Goal: Task Accomplishment & Management: Manage account settings

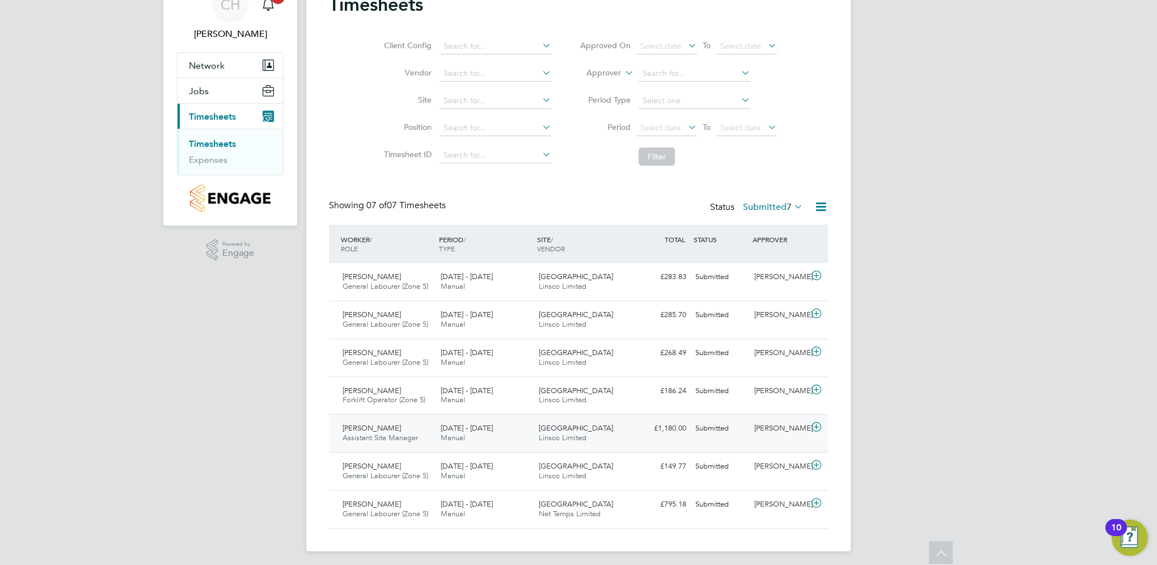
drag, startPoint x: 477, startPoint y: 501, endPoint x: 540, endPoint y: 434, distance: 91.9
click at [540, 434] on div "WORKER / ROLE WORKER / PERIOD PERIOD / TYPE SITE / VENDOR TOTAL TOTAL / STATUS …" at bounding box center [578, 376] width 499 height 303
click at [496, 294] on div "4 - 10 Aug 2025 Manual" at bounding box center [485, 282] width 98 height 28
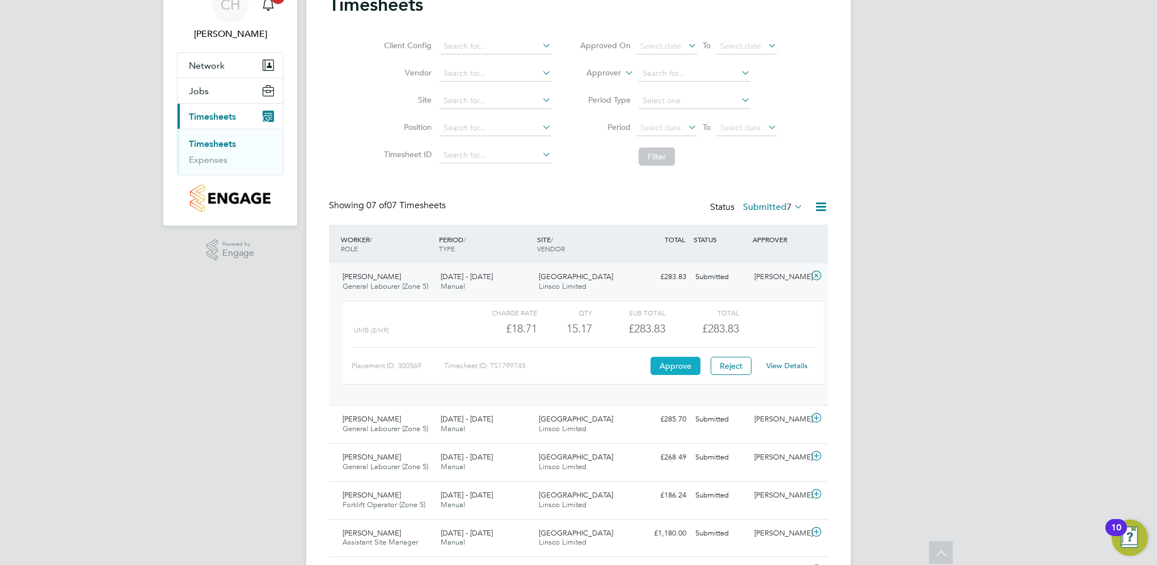
click at [683, 358] on button "Approve" at bounding box center [675, 366] width 50 height 18
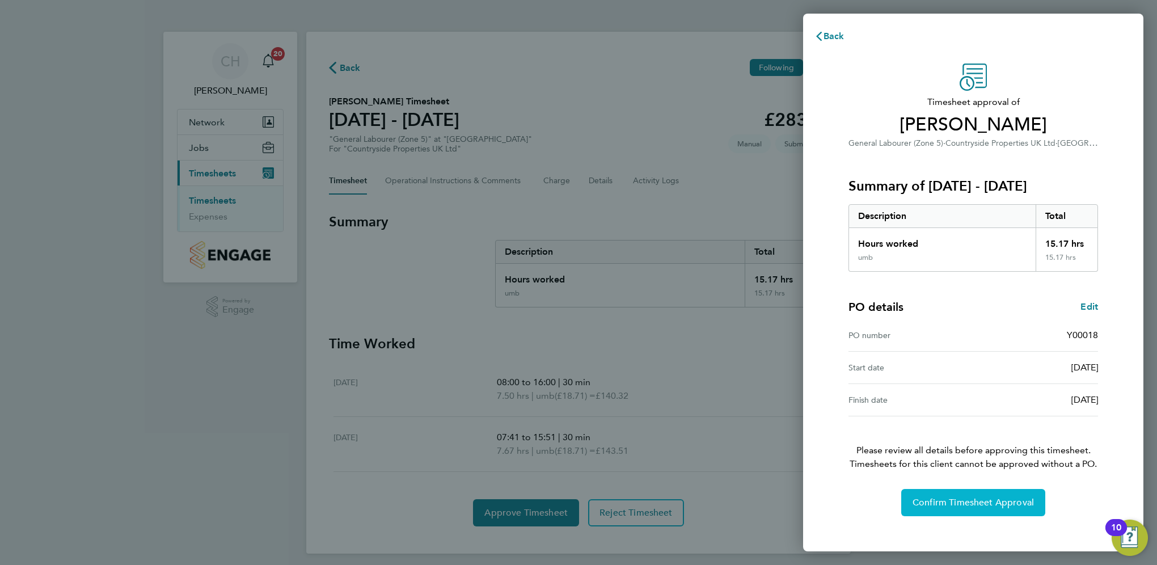
click at [997, 507] on button "Confirm Timesheet Approval" at bounding box center [973, 502] width 144 height 27
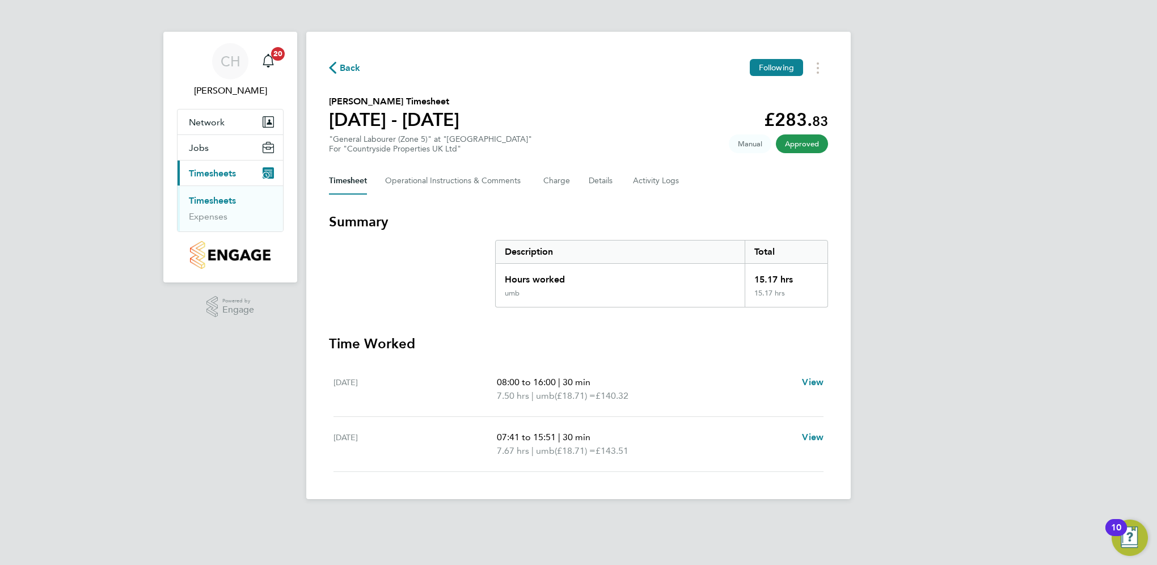
click at [354, 69] on span "Back" at bounding box center [350, 68] width 21 height 14
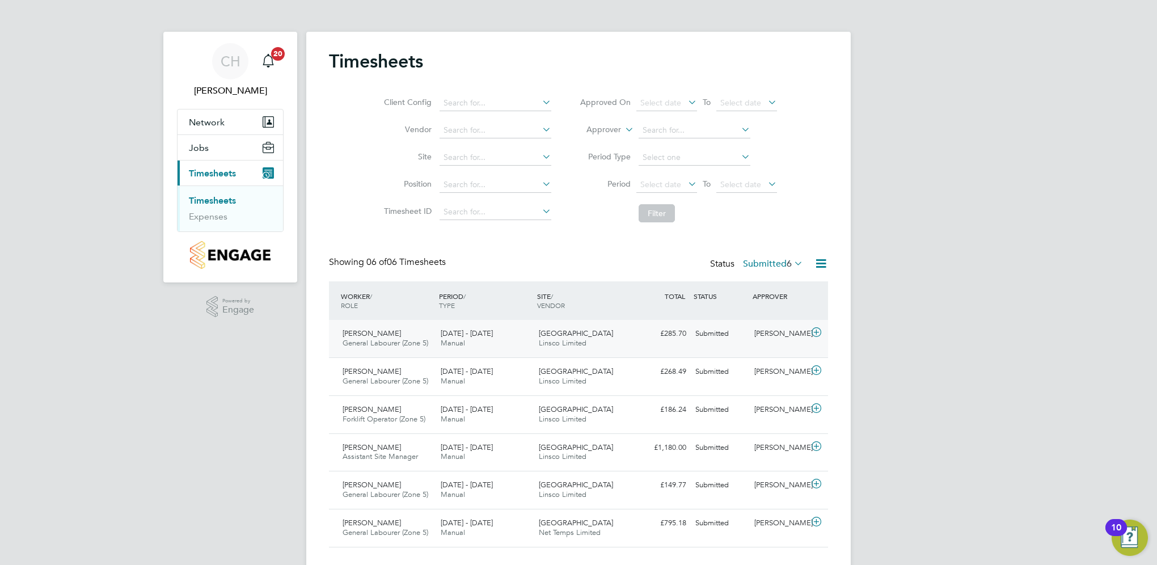
click at [552, 325] on div "Dracan Village Linsco Limited" at bounding box center [583, 338] width 98 height 28
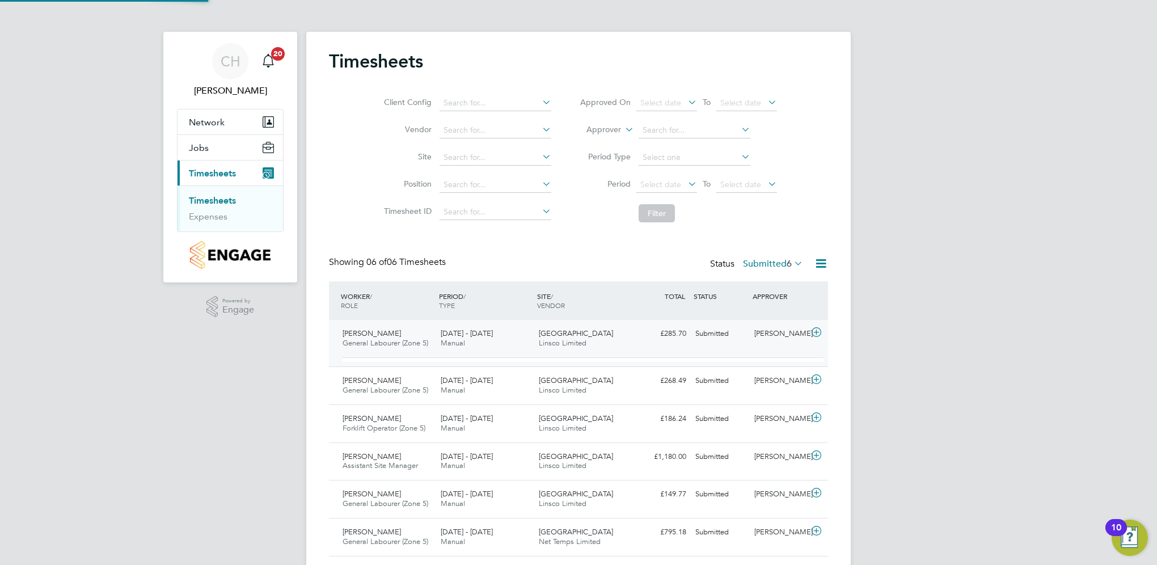
scroll to position [19, 110]
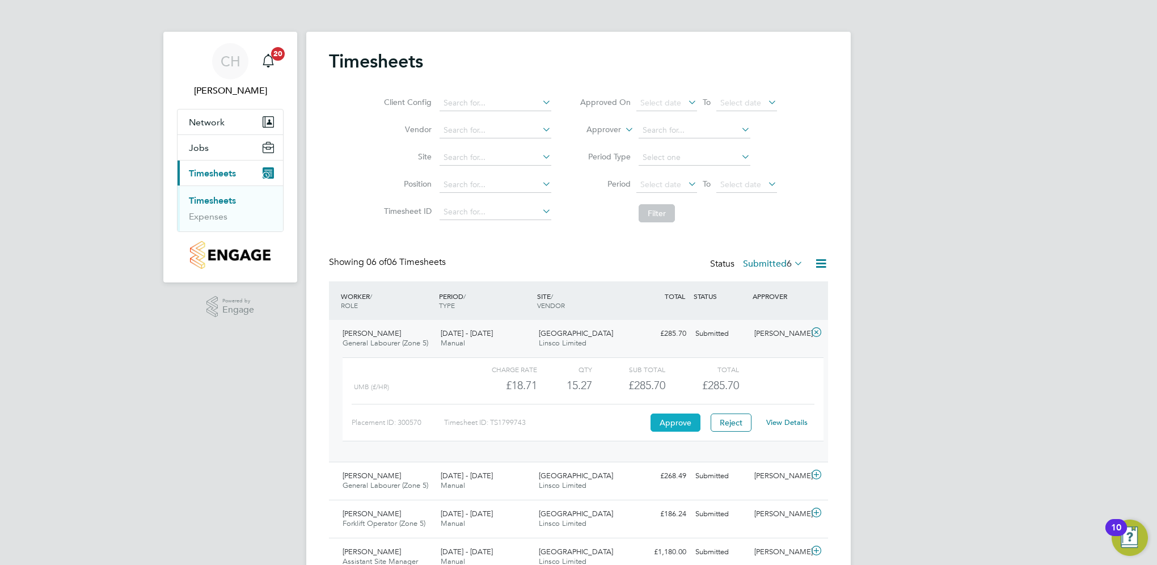
click at [684, 420] on button "Approve" at bounding box center [675, 422] width 50 height 18
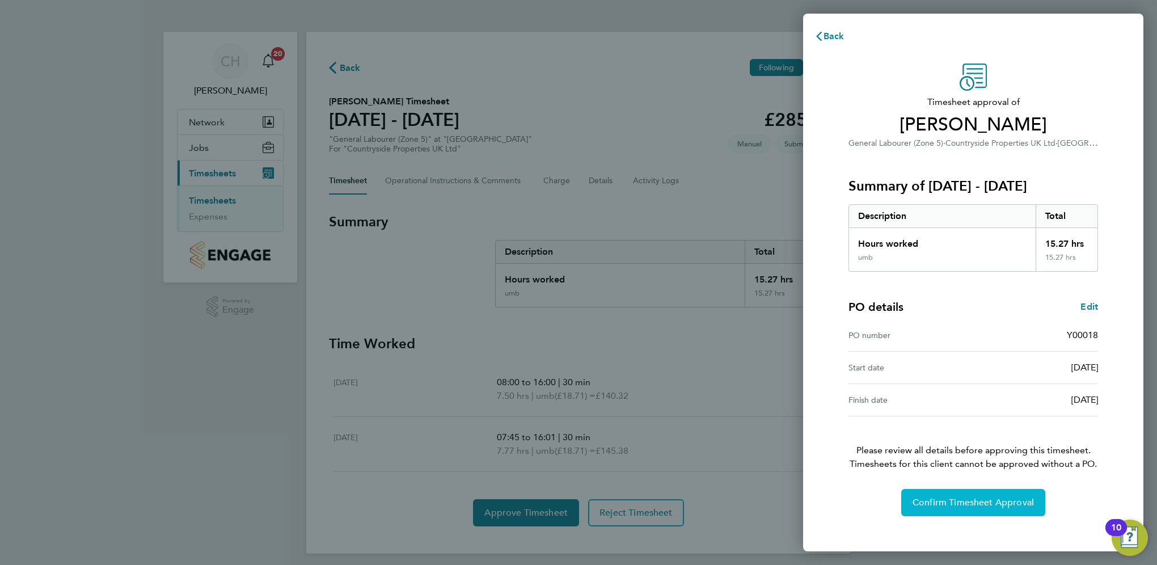
click at [928, 501] on span "Confirm Timesheet Approval" at bounding box center [972, 502] width 121 height 11
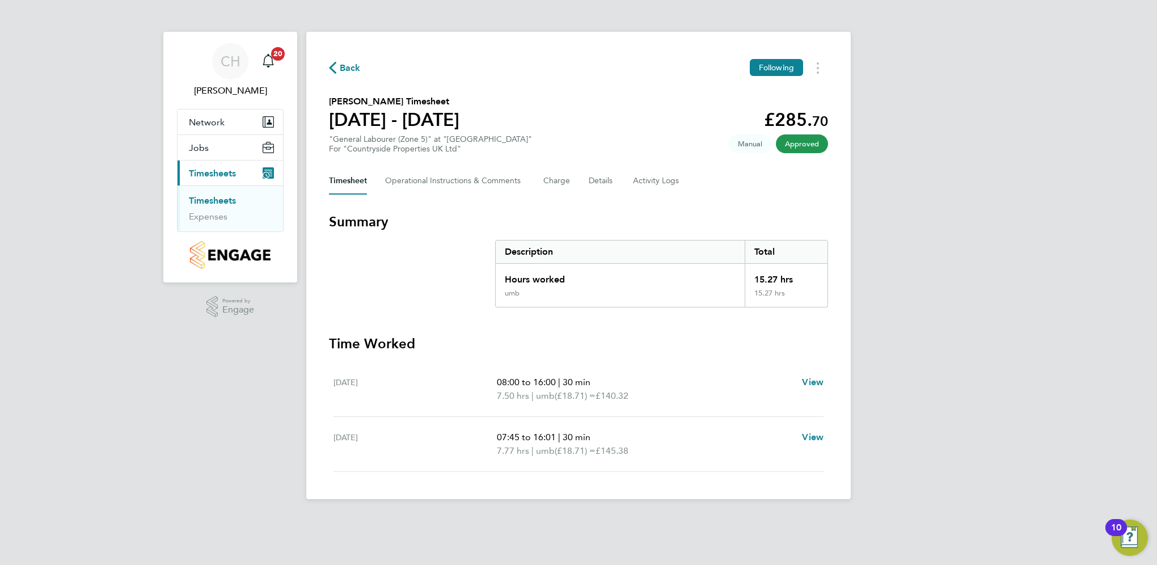
click at [346, 66] on span "Back" at bounding box center [350, 68] width 21 height 14
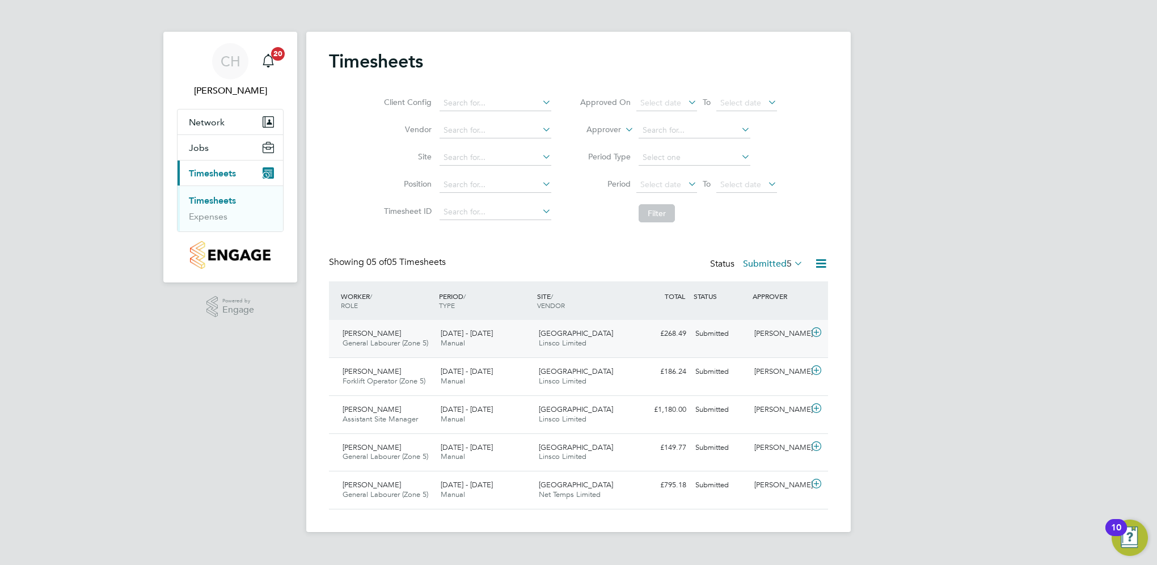
click at [575, 340] on span "Linsco Limited" at bounding box center [563, 343] width 48 height 10
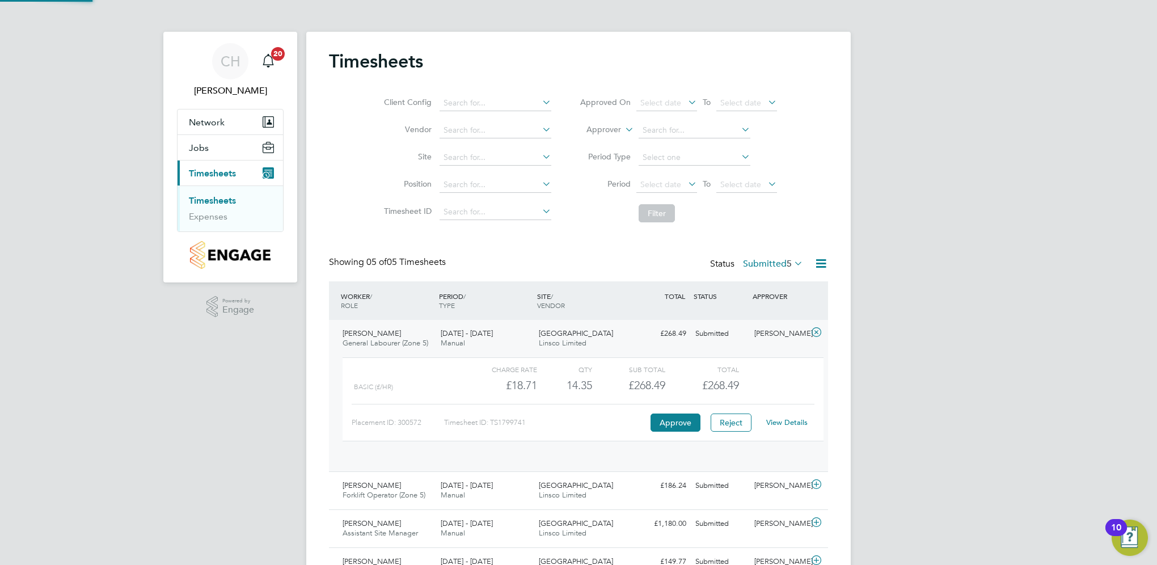
scroll to position [19, 110]
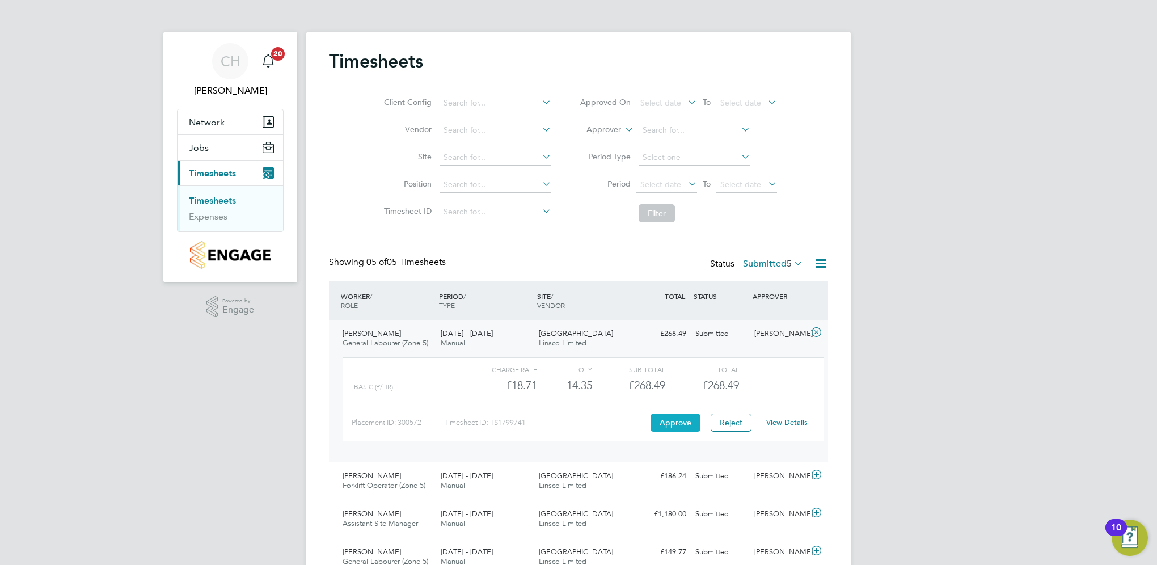
click at [686, 424] on button "Approve" at bounding box center [675, 422] width 50 height 18
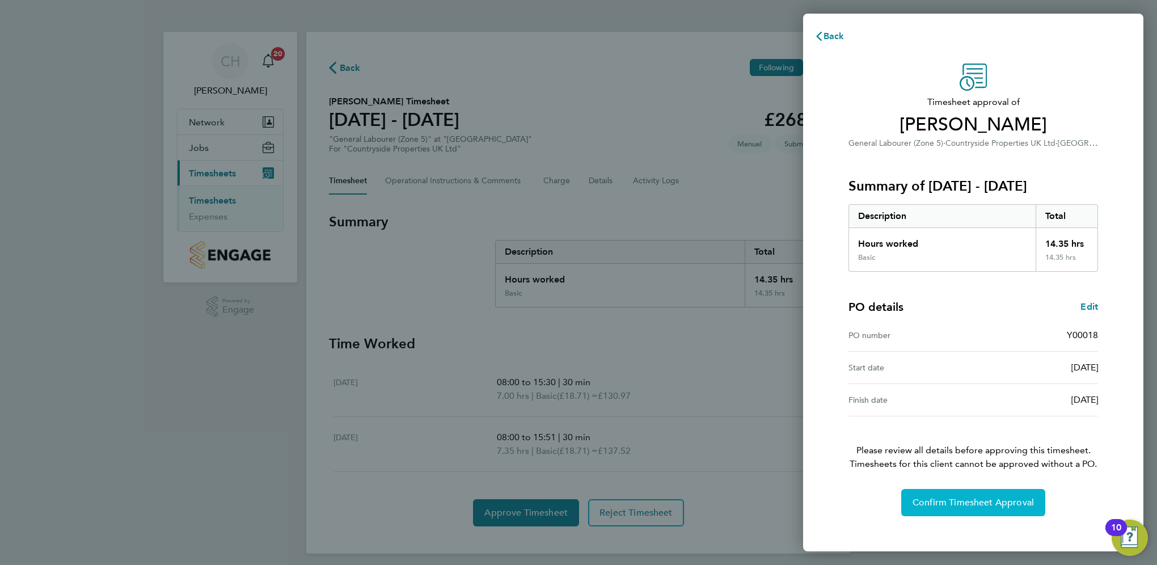
click at [964, 509] on button "Confirm Timesheet Approval" at bounding box center [973, 502] width 144 height 27
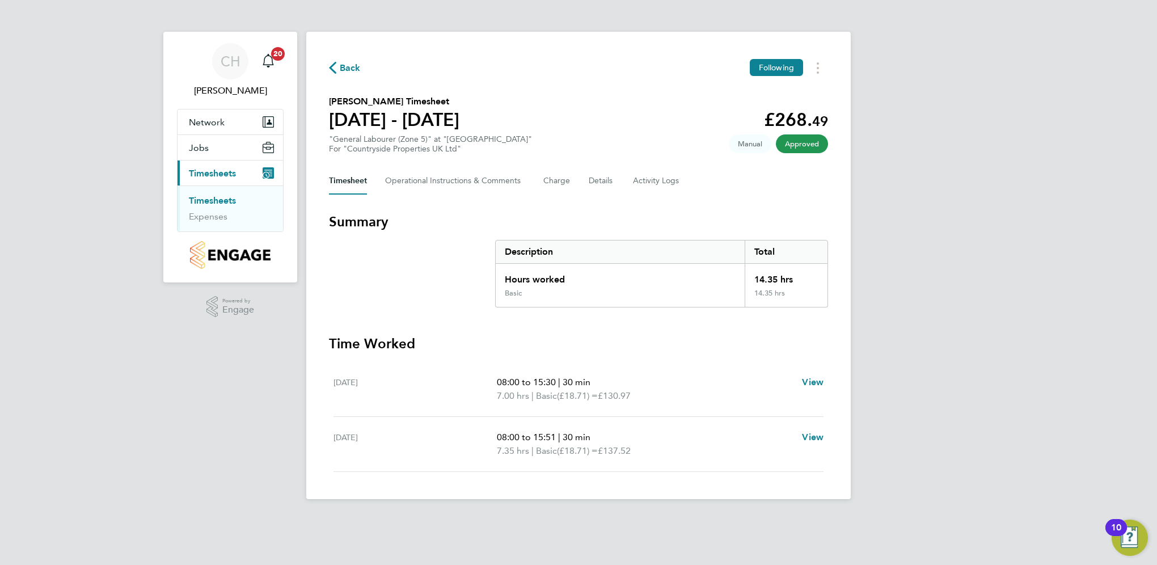
click at [345, 66] on span "Back" at bounding box center [350, 68] width 21 height 14
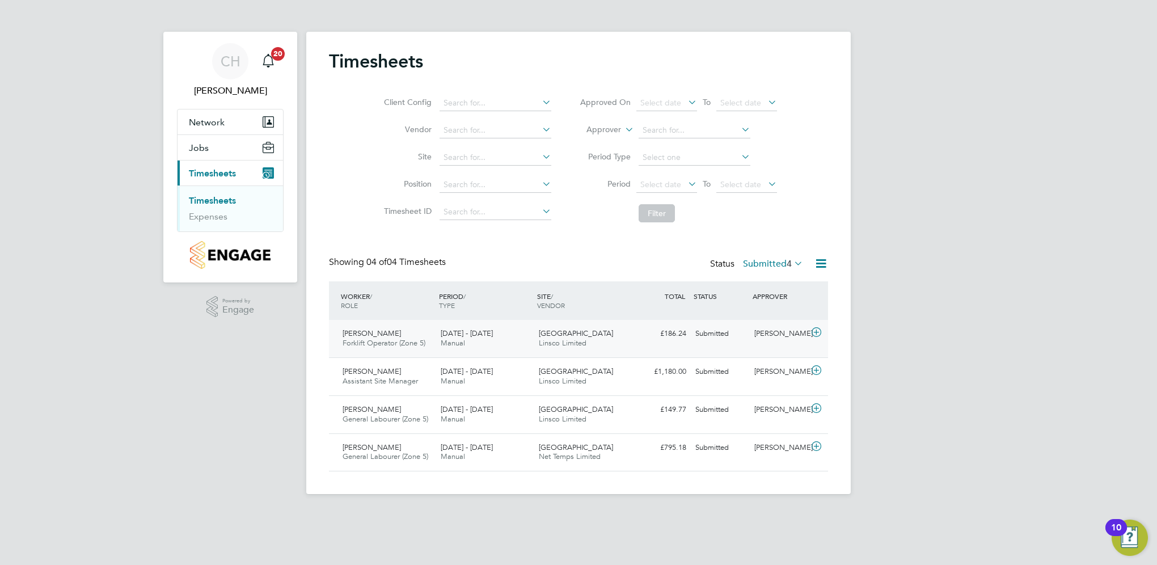
click at [570, 337] on span "[GEOGRAPHIC_DATA]" at bounding box center [576, 333] width 74 height 10
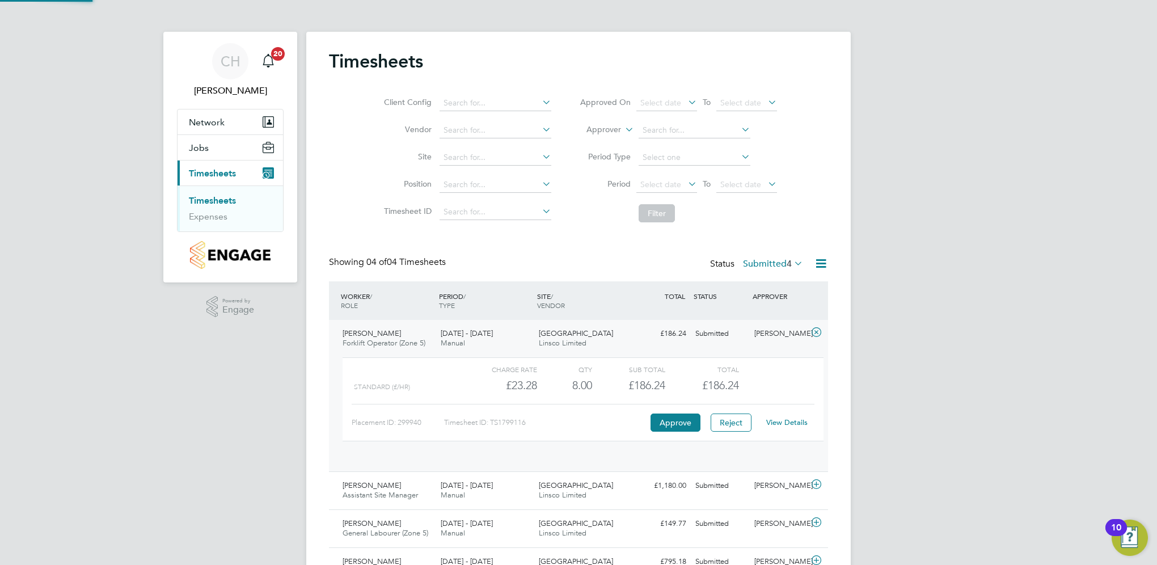
scroll to position [19, 110]
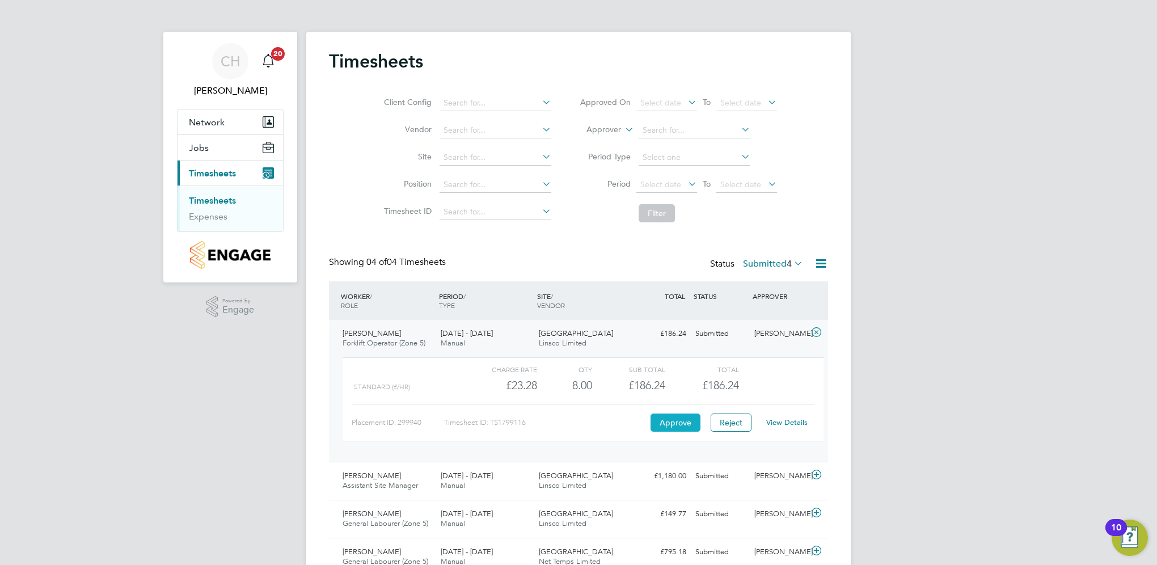
click at [683, 420] on button "Approve" at bounding box center [675, 422] width 50 height 18
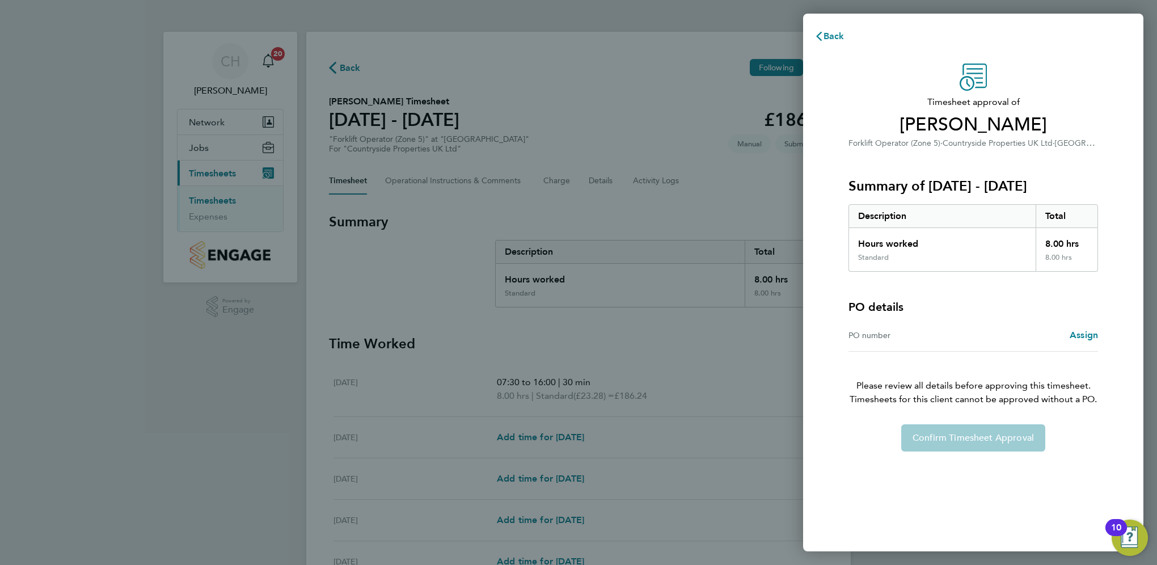
click at [997, 431] on div "Confirm Timesheet Approval" at bounding box center [973, 437] width 277 height 27
click at [832, 37] on span "Back" at bounding box center [833, 36] width 21 height 11
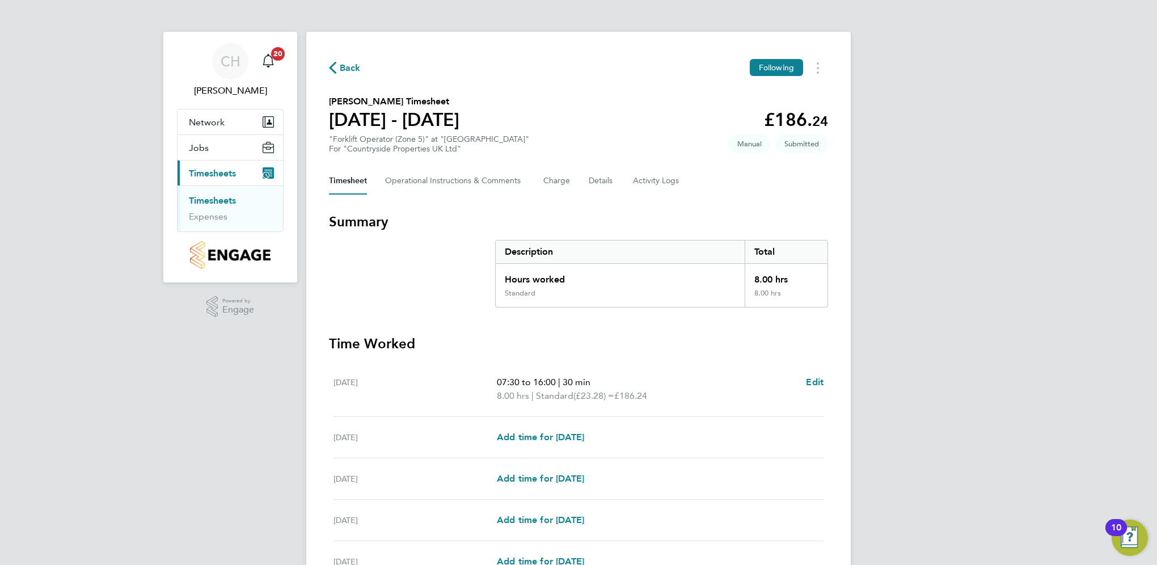
click at [345, 68] on span "Back" at bounding box center [350, 68] width 21 height 14
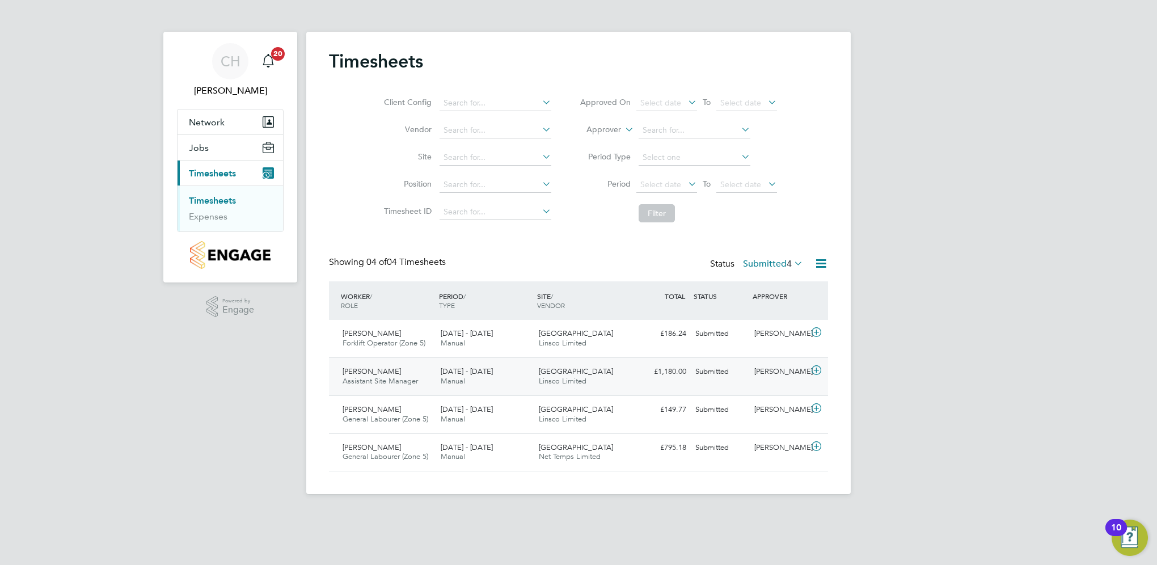
click at [492, 380] on div "4 - 10 Aug 2025 Manual" at bounding box center [485, 376] width 98 height 28
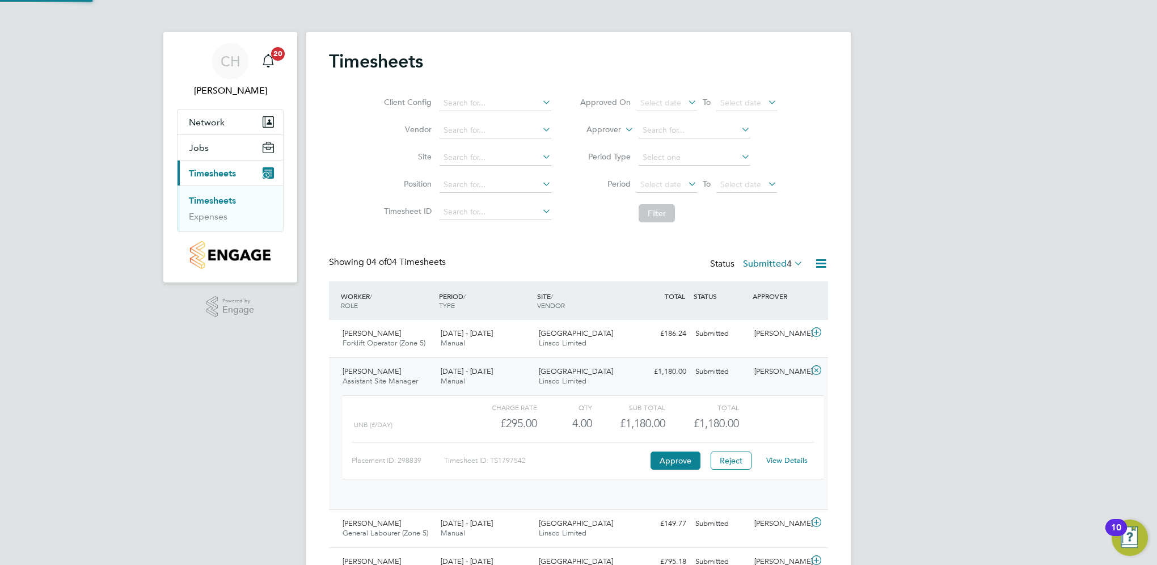
scroll to position [19, 110]
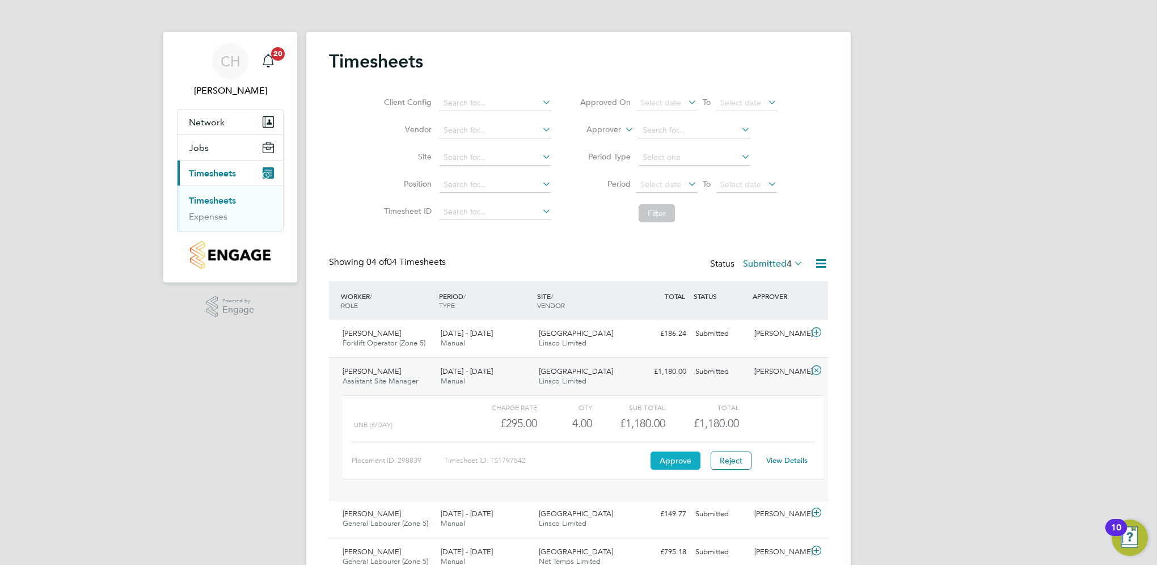
click at [692, 463] on button "Approve" at bounding box center [675, 460] width 50 height 18
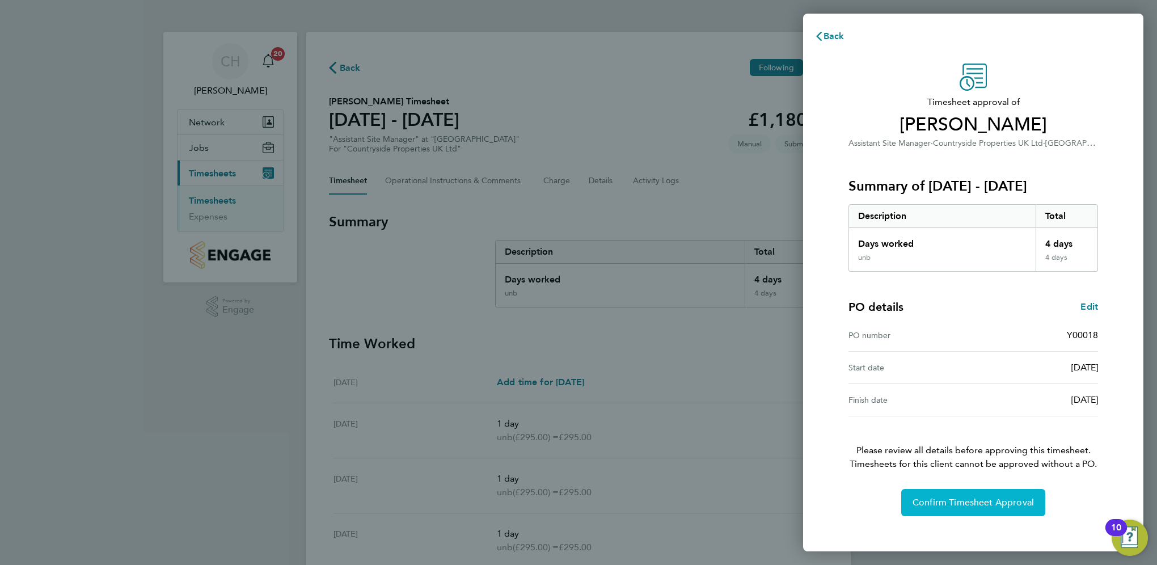
click at [969, 504] on span "Confirm Timesheet Approval" at bounding box center [972, 502] width 121 height 11
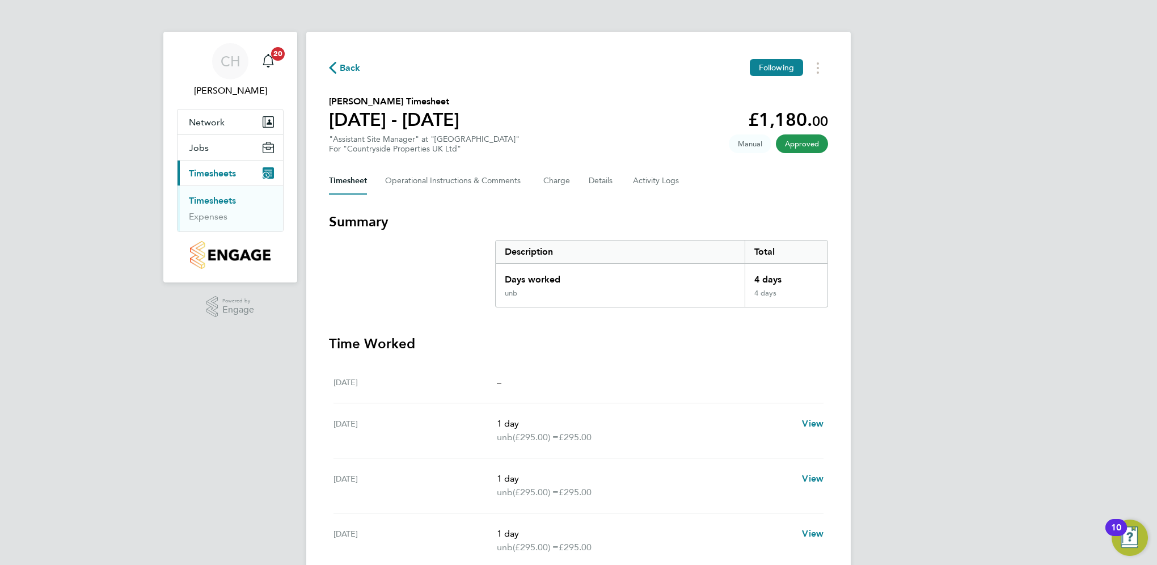
click at [346, 69] on span "Back" at bounding box center [350, 68] width 21 height 14
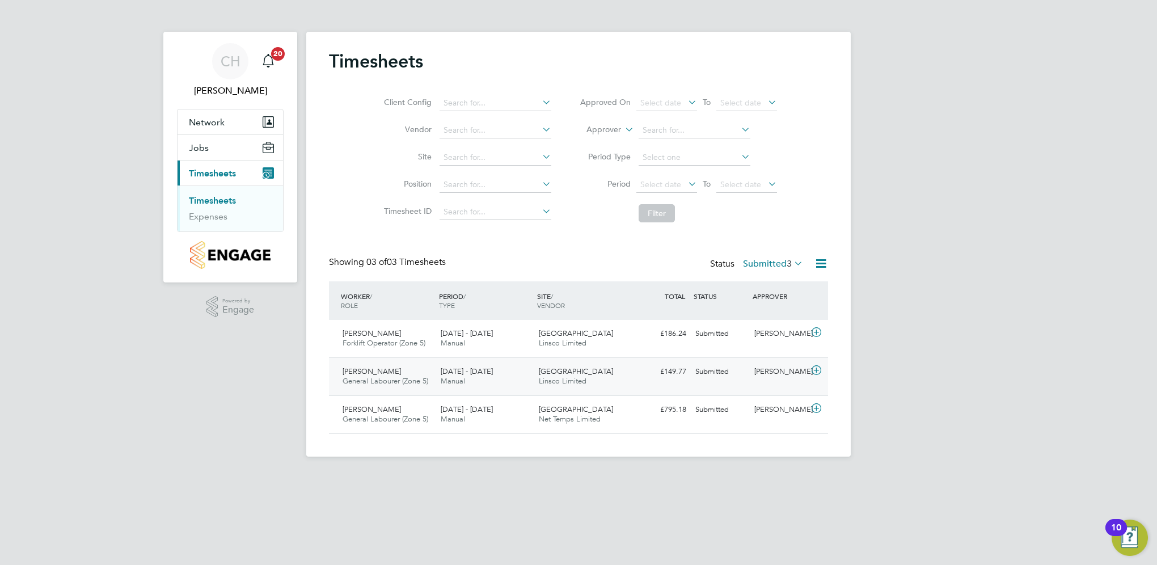
click at [542, 380] on span "Linsco Limited" at bounding box center [563, 381] width 48 height 10
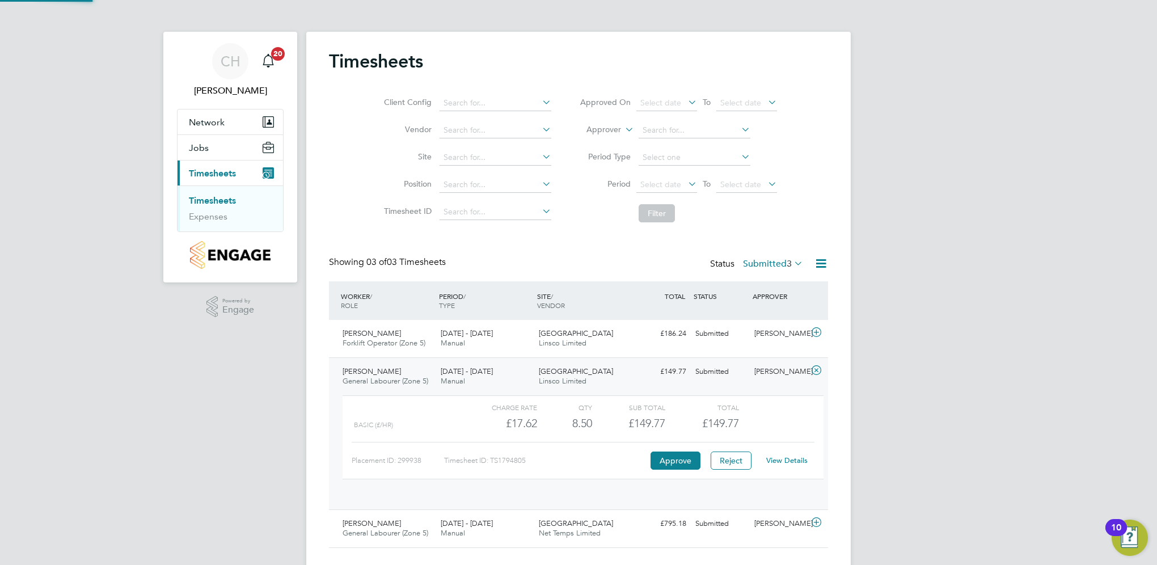
scroll to position [19, 110]
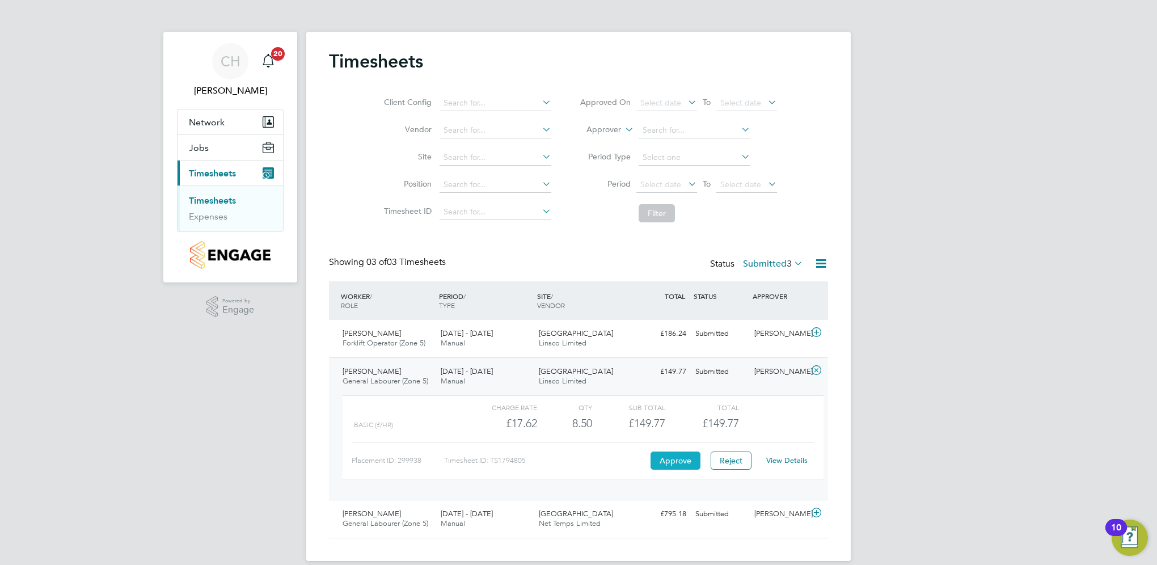
click at [669, 458] on button "Approve" at bounding box center [675, 460] width 50 height 18
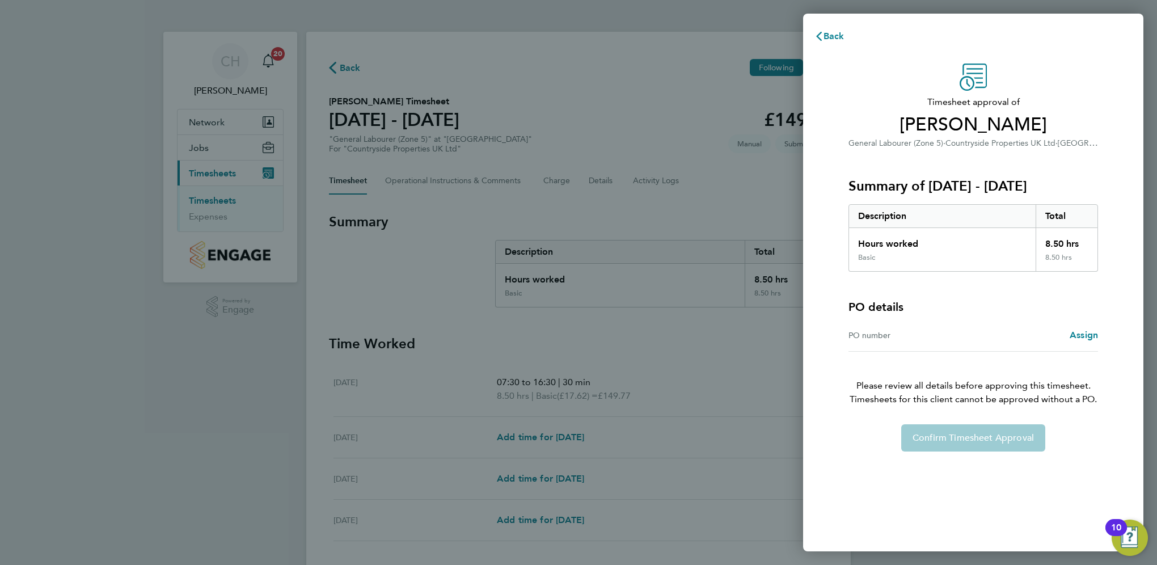
click at [976, 446] on div "Confirm Timesheet Approval" at bounding box center [973, 437] width 277 height 27
click at [835, 28] on button "Back" at bounding box center [829, 36] width 53 height 23
